Goal: Communication & Community: Answer question/provide support

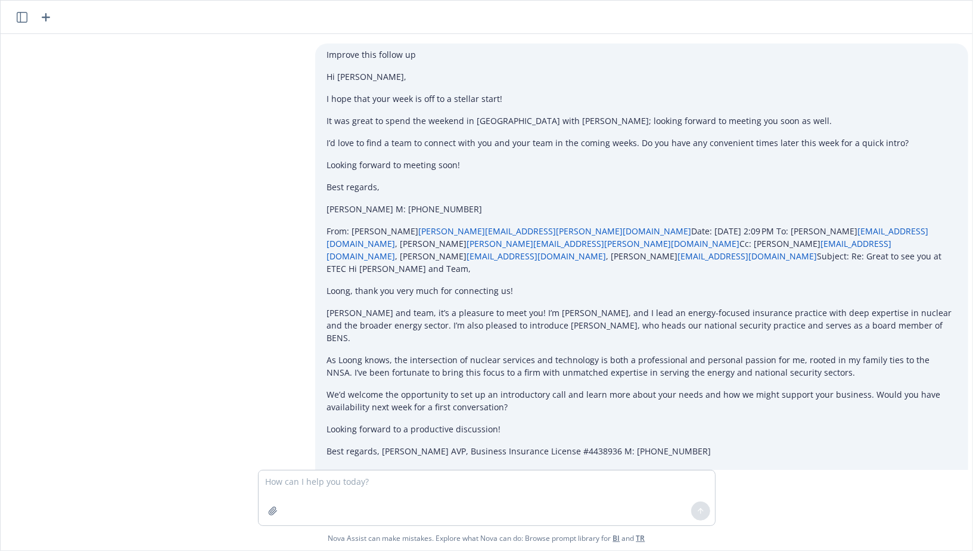
scroll to position [716, 0]
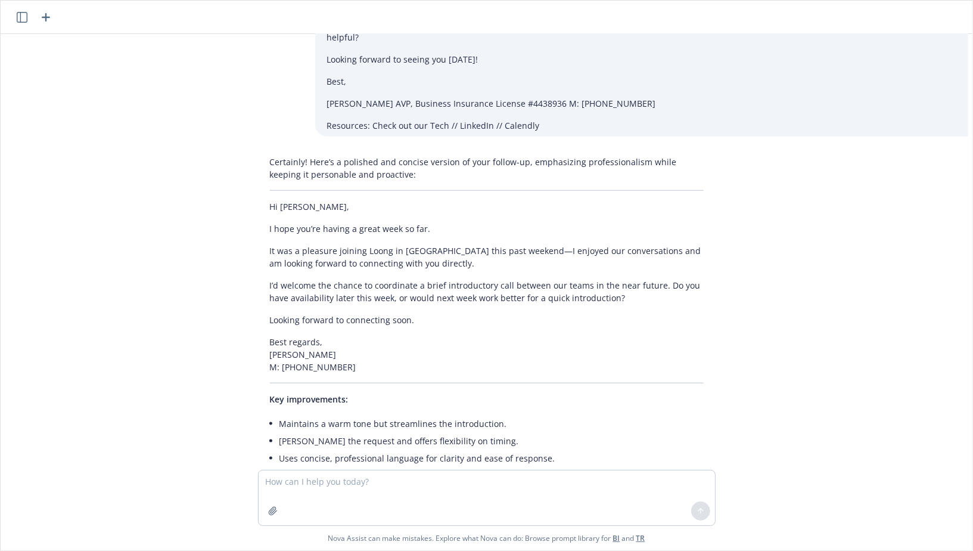
click at [382, 508] on div at bounding box center [486, 515] width 953 height 14
click at [50, 17] on icon "button" at bounding box center [46, 17] width 14 height 14
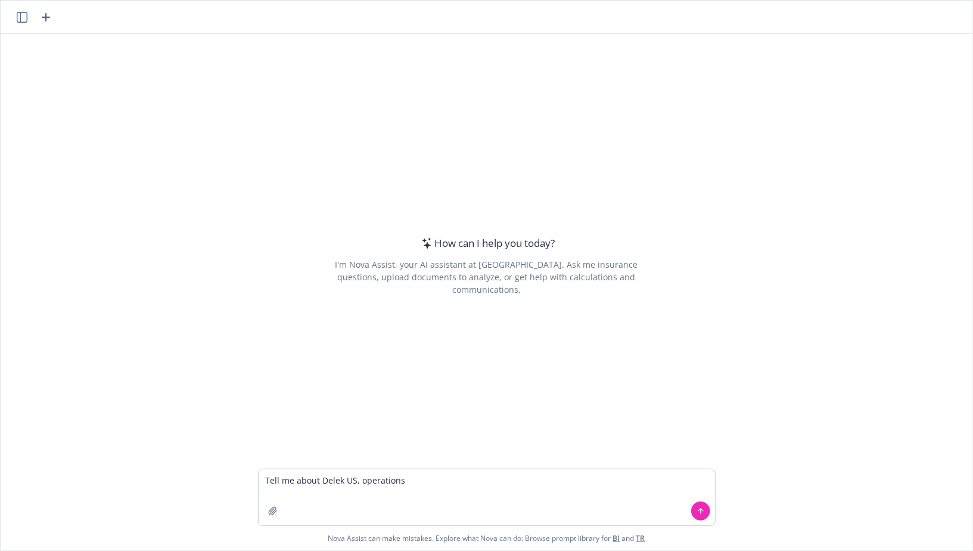
type textarea "Tell me about Delek US, operations"
click at [27, 13] on button "button" at bounding box center [22, 17] width 14 height 14
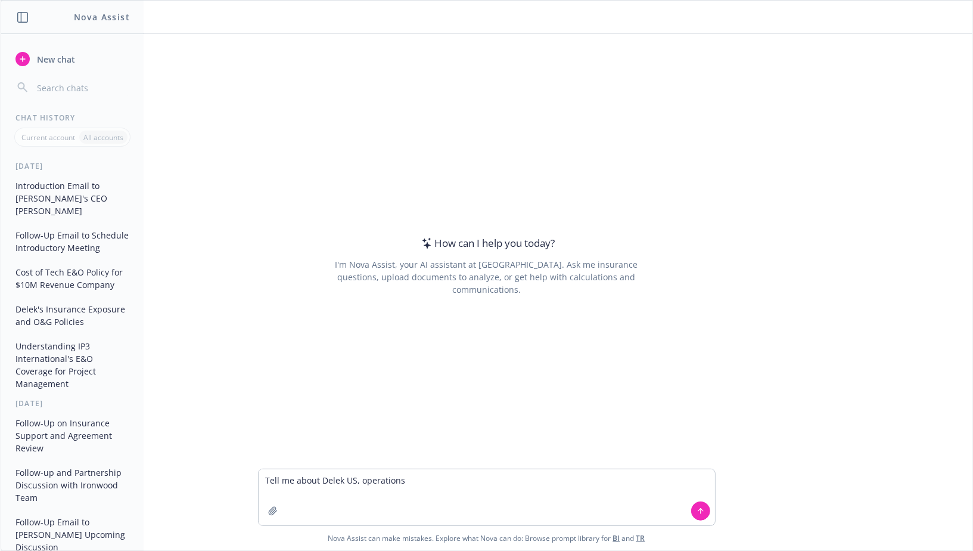
click at [62, 306] on button "Delek's Insurance Exposure and O&G Policies" at bounding box center [72, 315] width 123 height 32
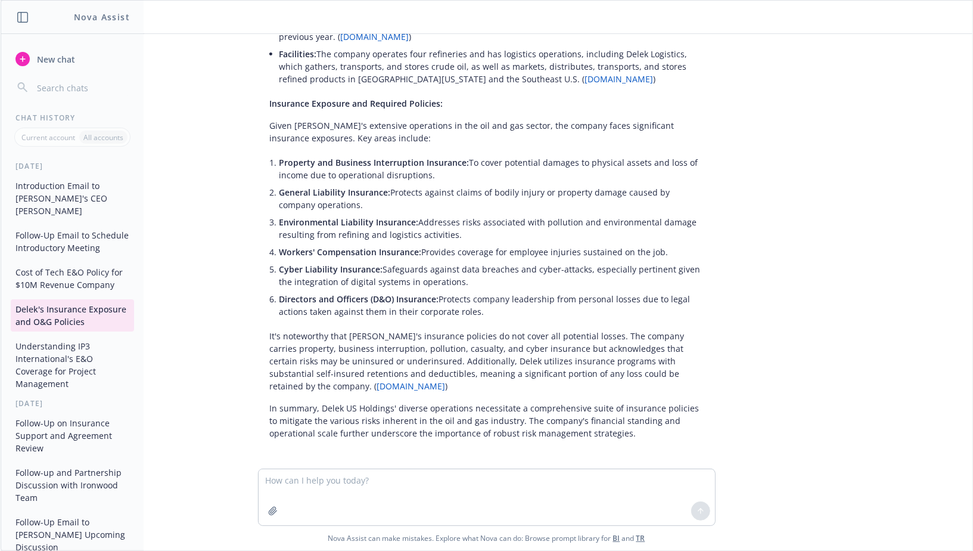
scroll to position [279, 0]
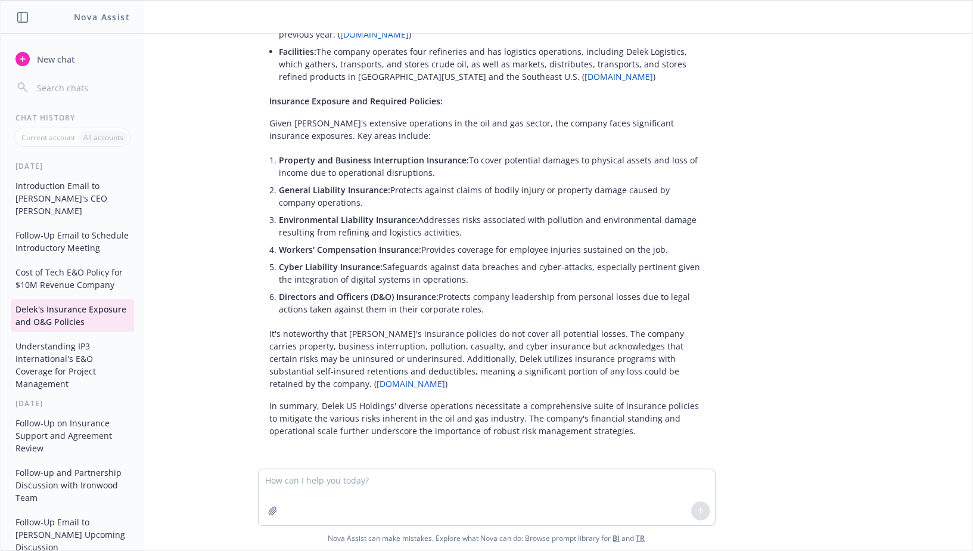
click at [370, 484] on textarea at bounding box center [487, 497] width 457 height 56
type textarea "Help me craft a cold outreach email to their CFO mark based on the emails I've …"
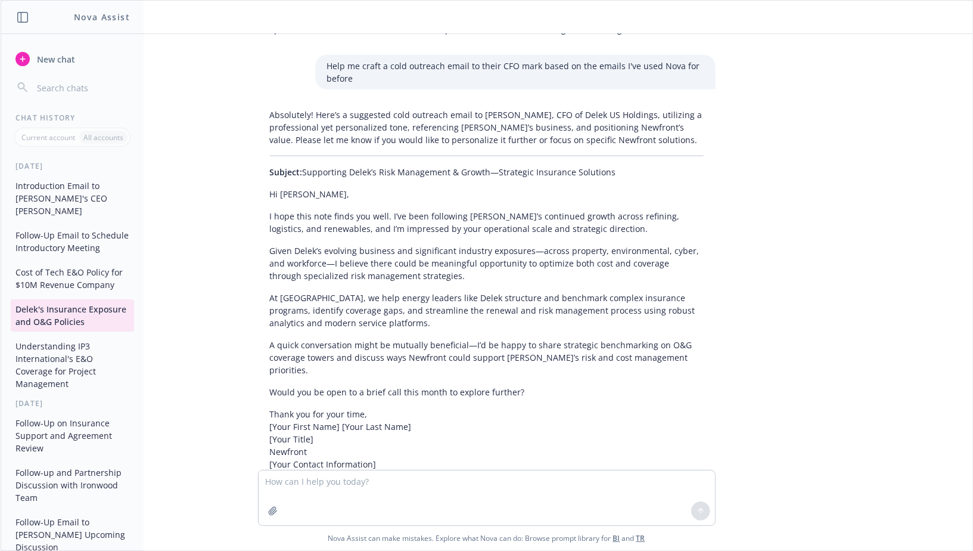
scroll to position [744, 0]
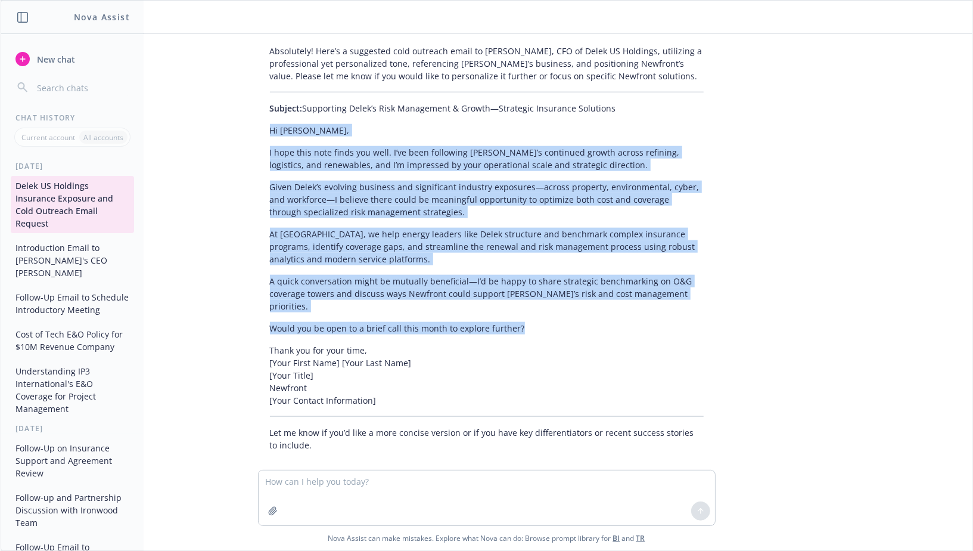
drag, startPoint x: 269, startPoint y: 128, endPoint x: 560, endPoint y: 312, distance: 344.1
click at [560, 312] on div "Absolutely! Here’s a suggested cold outreach email to [PERSON_NAME], CFO of Del…" at bounding box center [487, 248] width 458 height 416
copy div "Hi [PERSON_NAME], I hope this note finds you well. I’ve been following [PERSON_…"
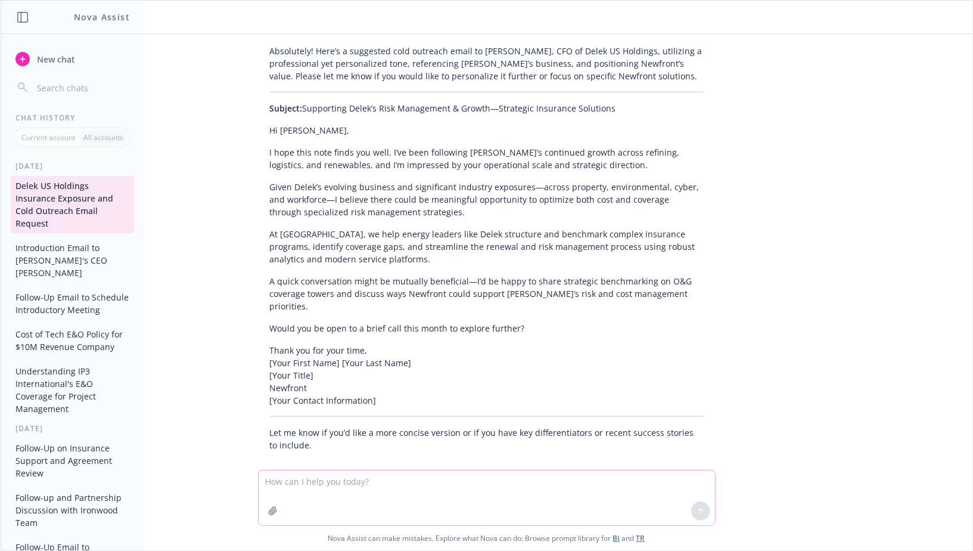
click at [317, 488] on textarea at bounding box center [487, 497] width 457 height 55
paste textarea "Hi [PERSON_NAME], I hope this note finds you well. I’ve been following [PERSON_…"
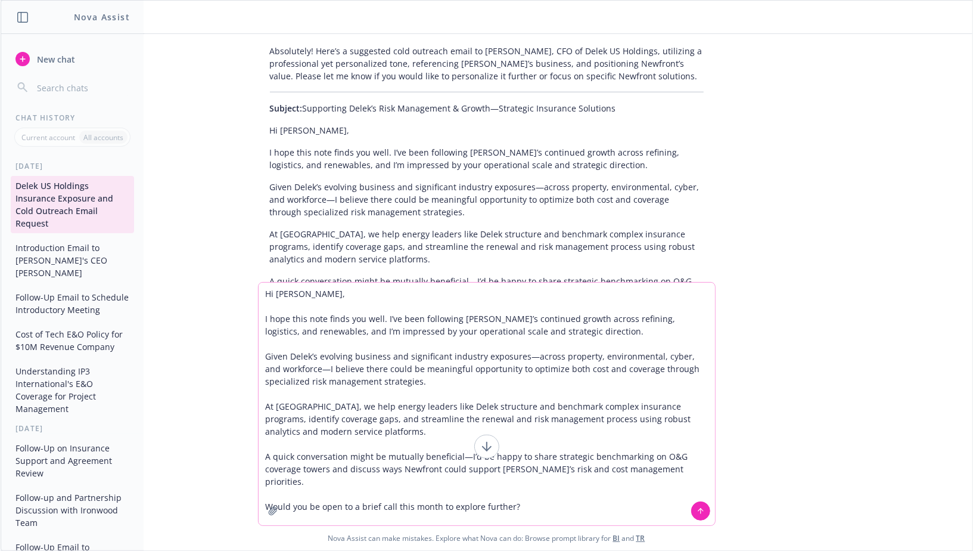
drag, startPoint x: 386, startPoint y: 324, endPoint x: 234, endPoint y: 324, distance: 151.4
click at [234, 324] on div "Hi [PERSON_NAME], I hope this note finds you well. I’ve been following [PERSON_…" at bounding box center [487, 416] width 972 height 268
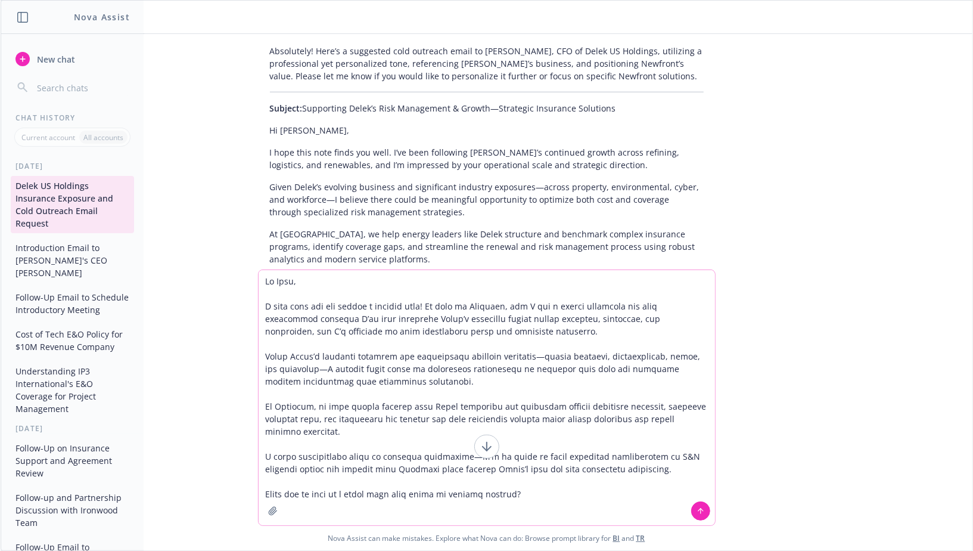
drag, startPoint x: 533, startPoint y: 330, endPoint x: 354, endPoint y: 317, distance: 179.3
click at [354, 317] on textarea at bounding box center [487, 397] width 457 height 255
click at [388, 378] on textarea at bounding box center [487, 397] width 457 height 255
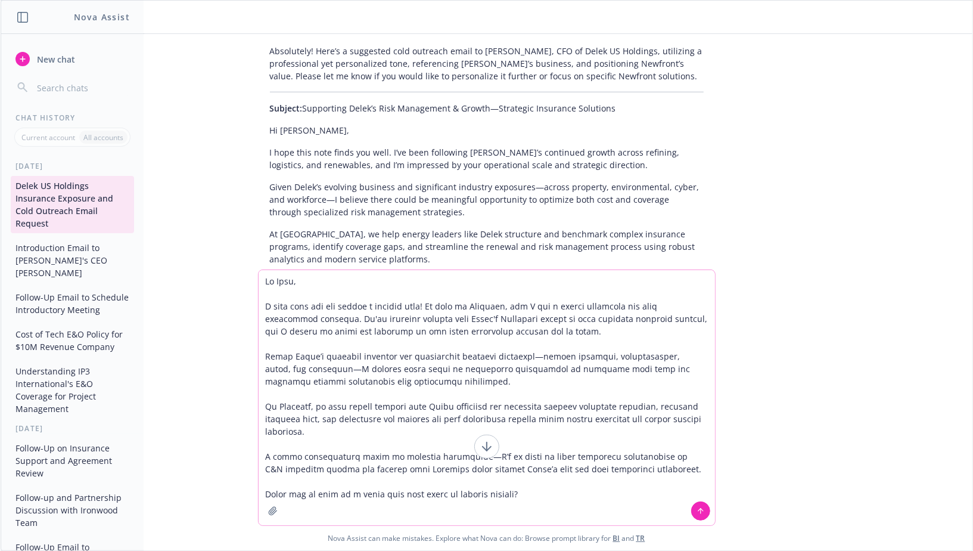
click at [409, 377] on textarea at bounding box center [487, 397] width 457 height 255
drag, startPoint x: 311, startPoint y: 370, endPoint x: 557, endPoint y: 356, distance: 246.6
click at [558, 357] on textarea at bounding box center [487, 397] width 457 height 255
click at [468, 377] on textarea at bounding box center [487, 397] width 457 height 255
click at [408, 420] on textarea at bounding box center [487, 397] width 457 height 255
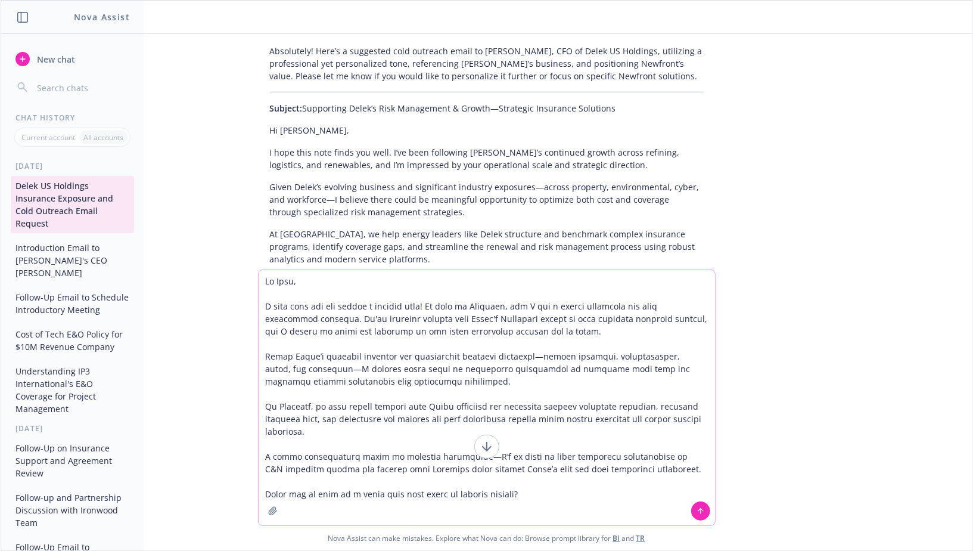
click at [408, 420] on textarea at bounding box center [487, 397] width 457 height 255
click at [368, 423] on textarea at bounding box center [487, 397] width 457 height 255
click at [343, 426] on textarea at bounding box center [487, 397] width 457 height 255
click at [406, 407] on textarea at bounding box center [487, 397] width 457 height 255
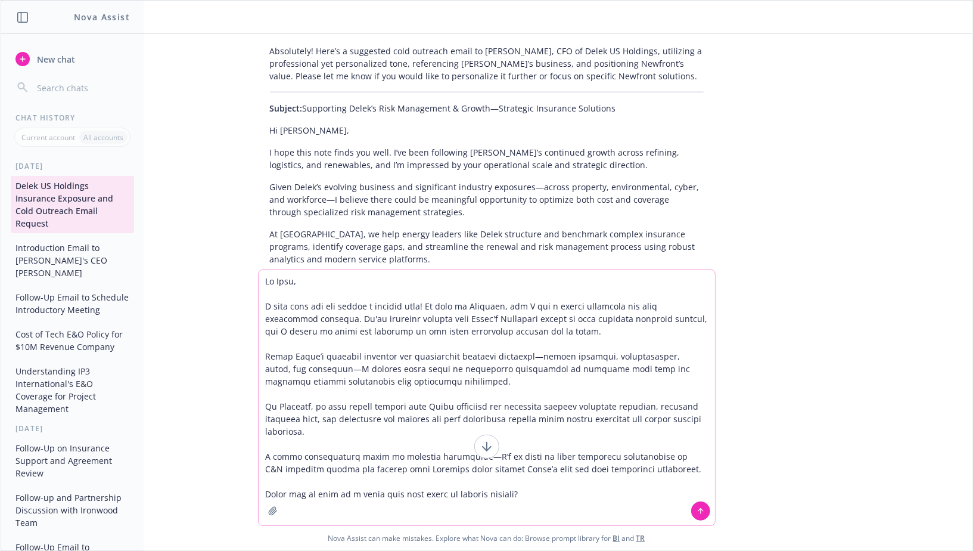
click at [350, 409] on textarea at bounding box center [487, 397] width 457 height 255
click at [406, 470] on textarea at bounding box center [487, 397] width 457 height 255
click at [453, 463] on textarea at bounding box center [487, 397] width 457 height 255
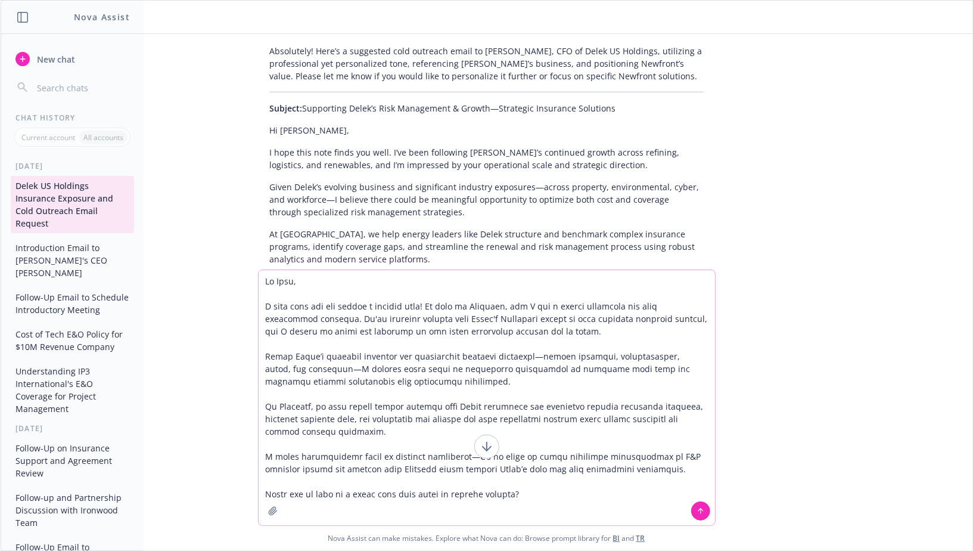
click at [467, 457] on textarea at bounding box center [487, 397] width 457 height 255
type textarea "Lo Ipsu, D sita cons adi eli seddoe t incidid utla! Et dolo ma Aliquaen, adm V …"
click at [545, 494] on textarea at bounding box center [487, 397] width 457 height 255
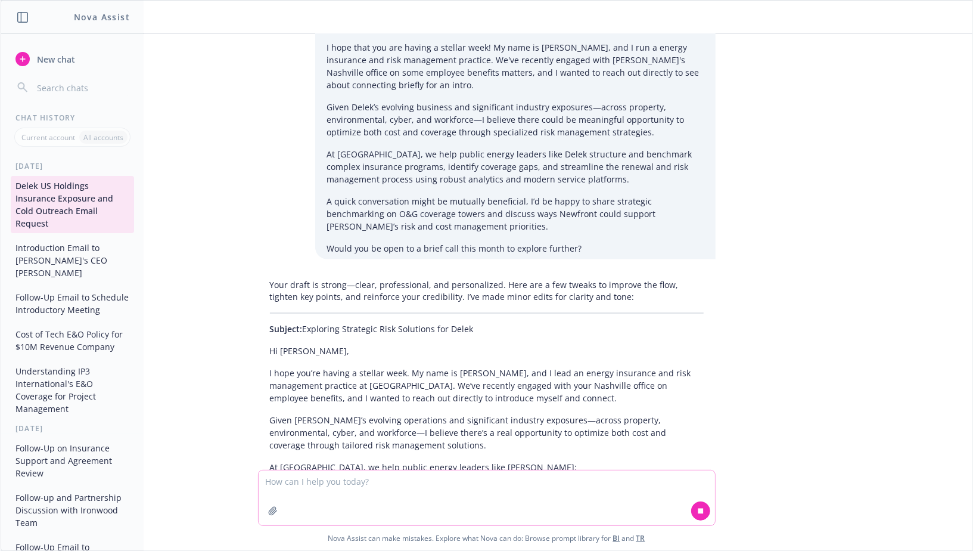
scroll to position [1249, 0]
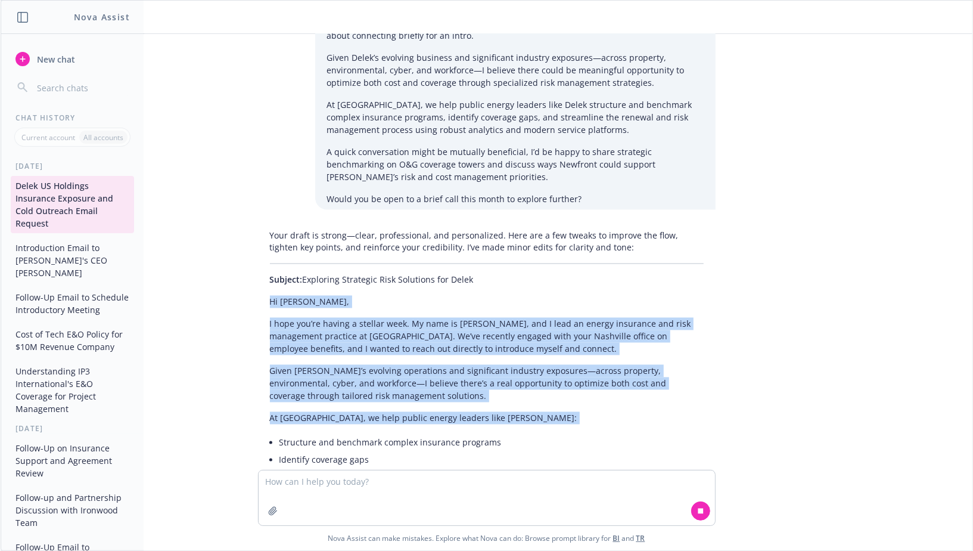
drag, startPoint x: 271, startPoint y: 288, endPoint x: 470, endPoint y: 427, distance: 243.2
click at [470, 427] on div "Your draft is strong—clear, professional, and personalized. Here are a few twea…" at bounding box center [487, 456] width 458 height 465
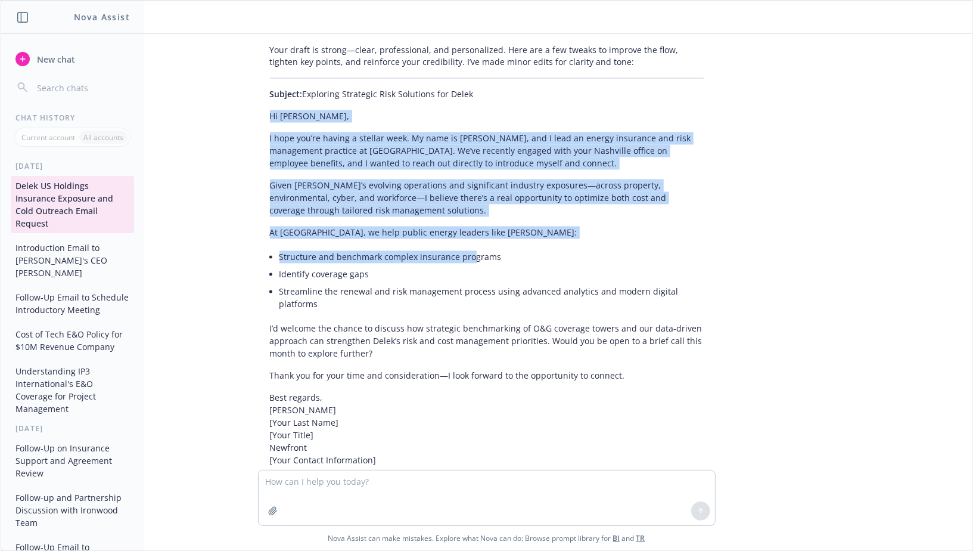
scroll to position [1469, 0]
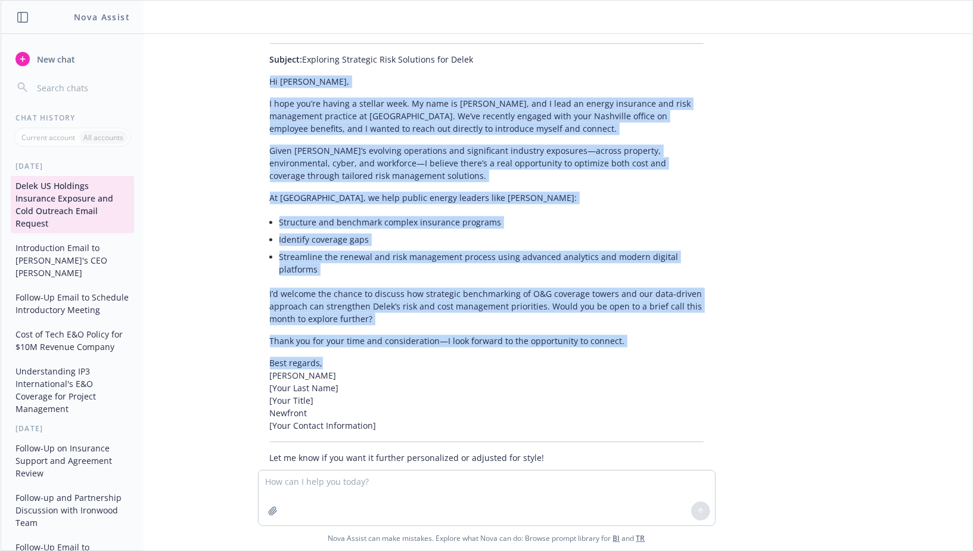
click at [383, 357] on p "Best regards, [PERSON_NAME] [Your Last Name] [Your Title] Newfront [Your Contac…" at bounding box center [487, 394] width 434 height 75
copy div "Lo Ipsu, D sita con’ad elitse d eiusmod temp. In utla et Dolorema, ali E admi v…"
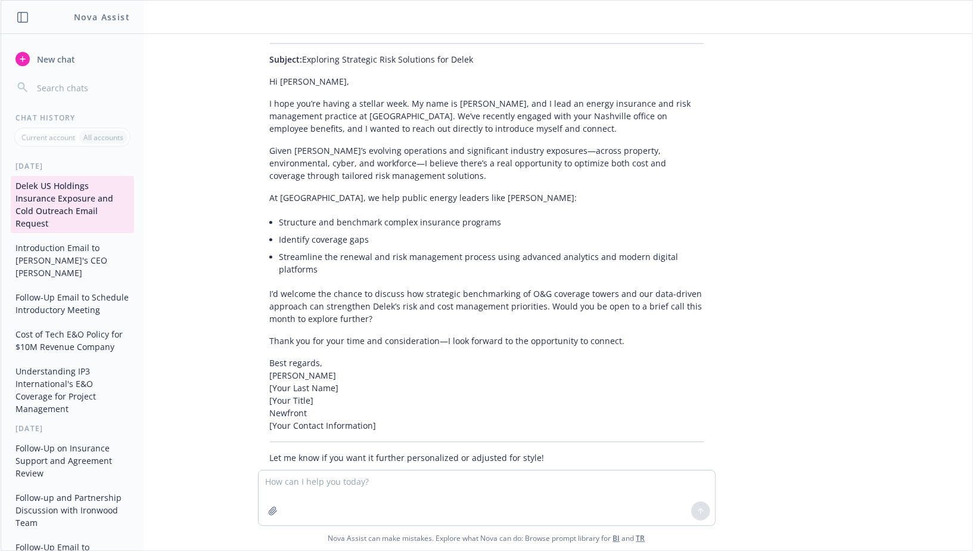
click at [392, 305] on div "Your draft is strong—clear, professional, and personalized. Here are a few twea…" at bounding box center [487, 236] width 458 height 465
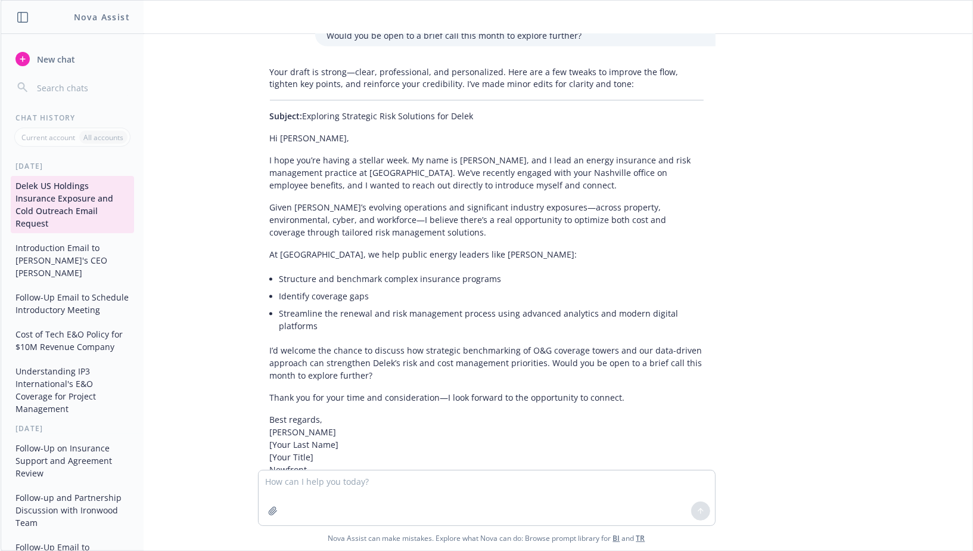
scroll to position [1403, 0]
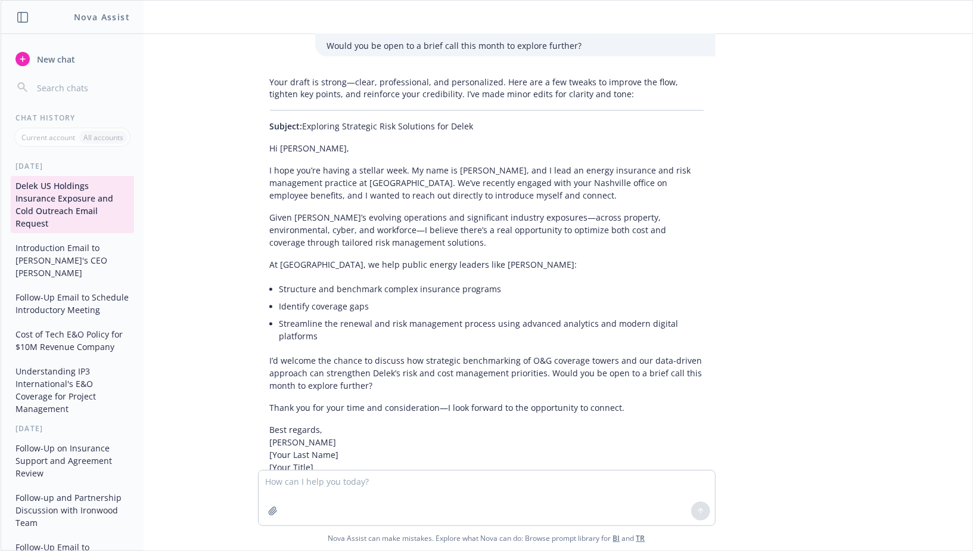
drag, startPoint x: 477, startPoint y: 111, endPoint x: 305, endPoint y: 112, distance: 172.9
click at [305, 120] on p "Subject: Exploring Strategic Risk Solutions for Delek" at bounding box center [487, 126] width 434 height 13
copy p "Exploring Strategic Risk Solutions for Delek"
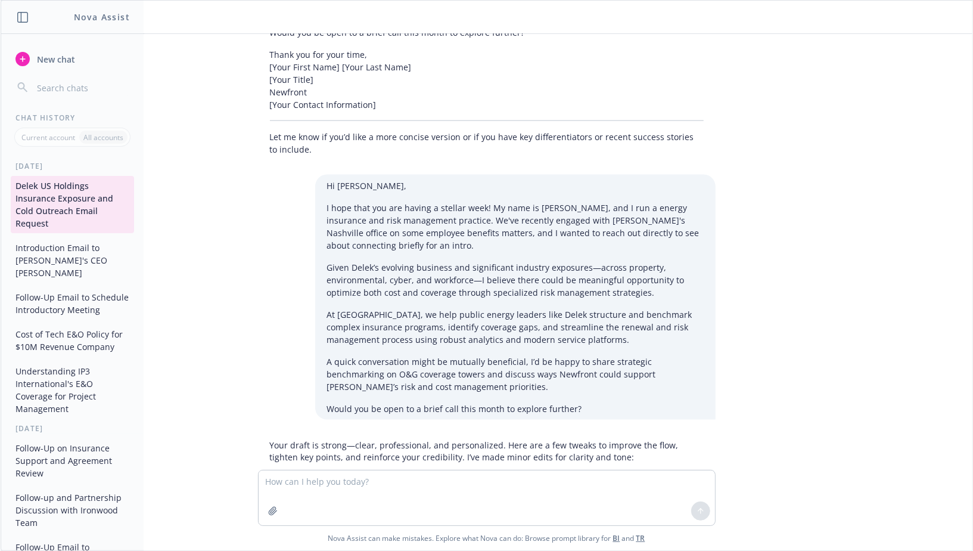
scroll to position [1040, 0]
click at [476, 273] on p "Given Delek’s evolving business and significant industry exposures—across prope…" at bounding box center [515, 280] width 377 height 38
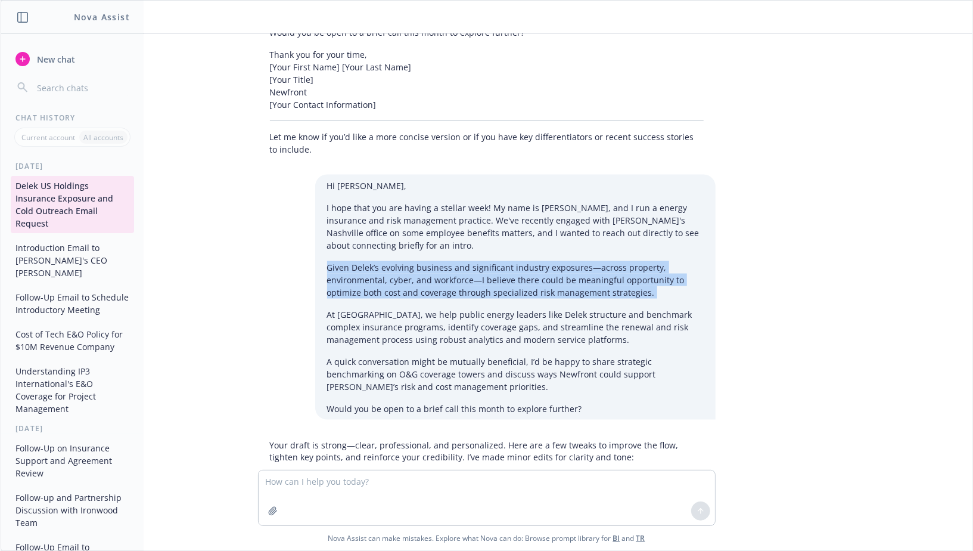
click at [476, 273] on p "Given Delek’s evolving business and significant industry exposures—across prope…" at bounding box center [515, 280] width 377 height 38
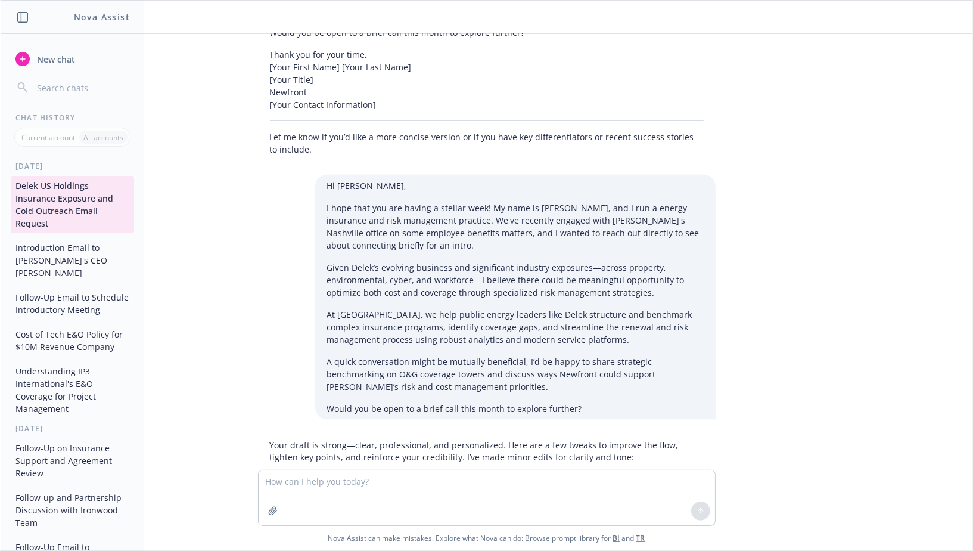
click at [501, 283] on p "Given Delek’s evolving business and significant industry exposures—across prope…" at bounding box center [515, 280] width 377 height 38
click at [496, 313] on p "At [GEOGRAPHIC_DATA], we help public energy leaders like Delek structure and be…" at bounding box center [515, 327] width 377 height 38
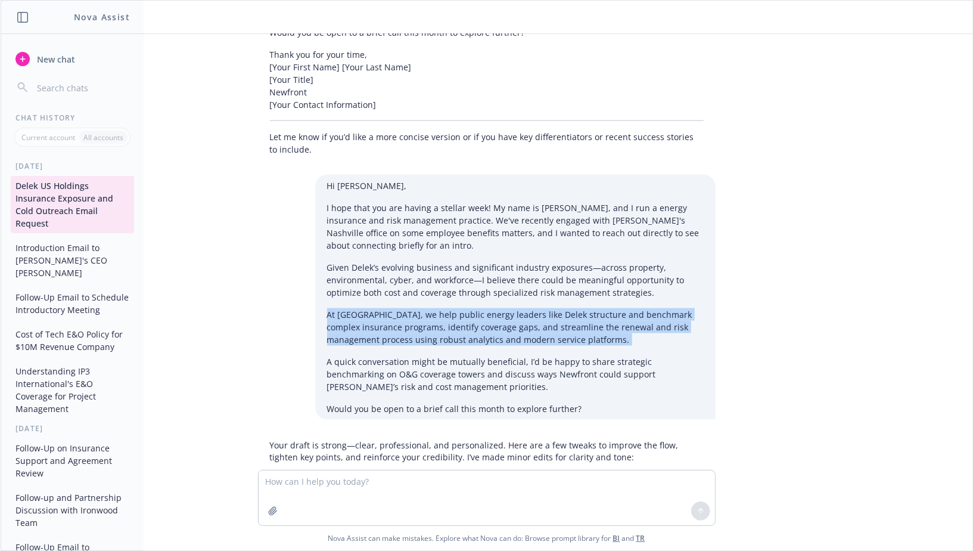
click at [496, 313] on p "At [GEOGRAPHIC_DATA], we help public energy leaders like Delek structure and be…" at bounding box center [515, 327] width 377 height 38
copy div "At [GEOGRAPHIC_DATA], we help public energy leaders like Delek structure and be…"
